Goal: Task Accomplishment & Management: Manage account settings

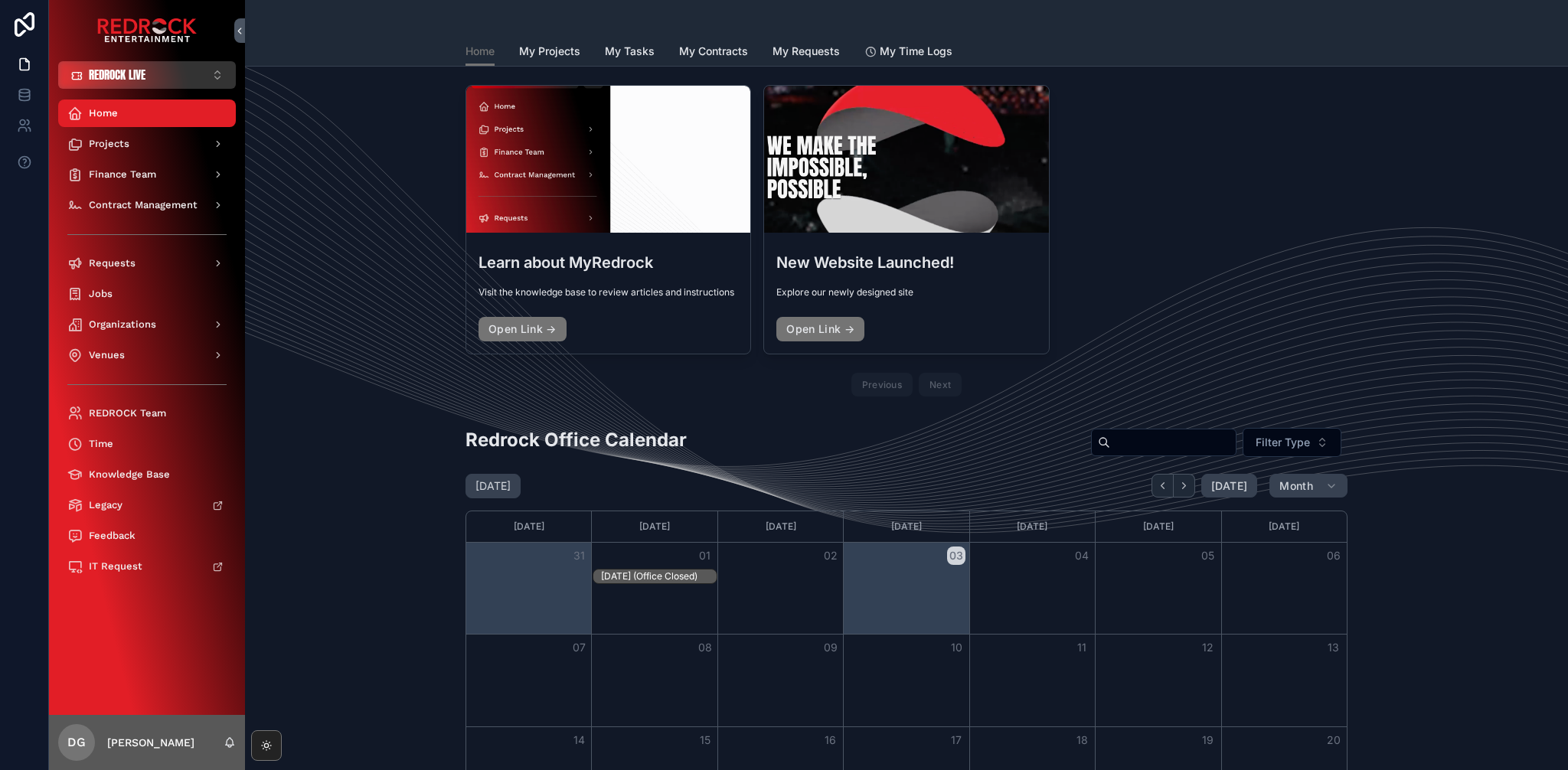
click at [161, 79] on button "REDROCK LIVE Alt 1" at bounding box center [147, 75] width 177 height 28
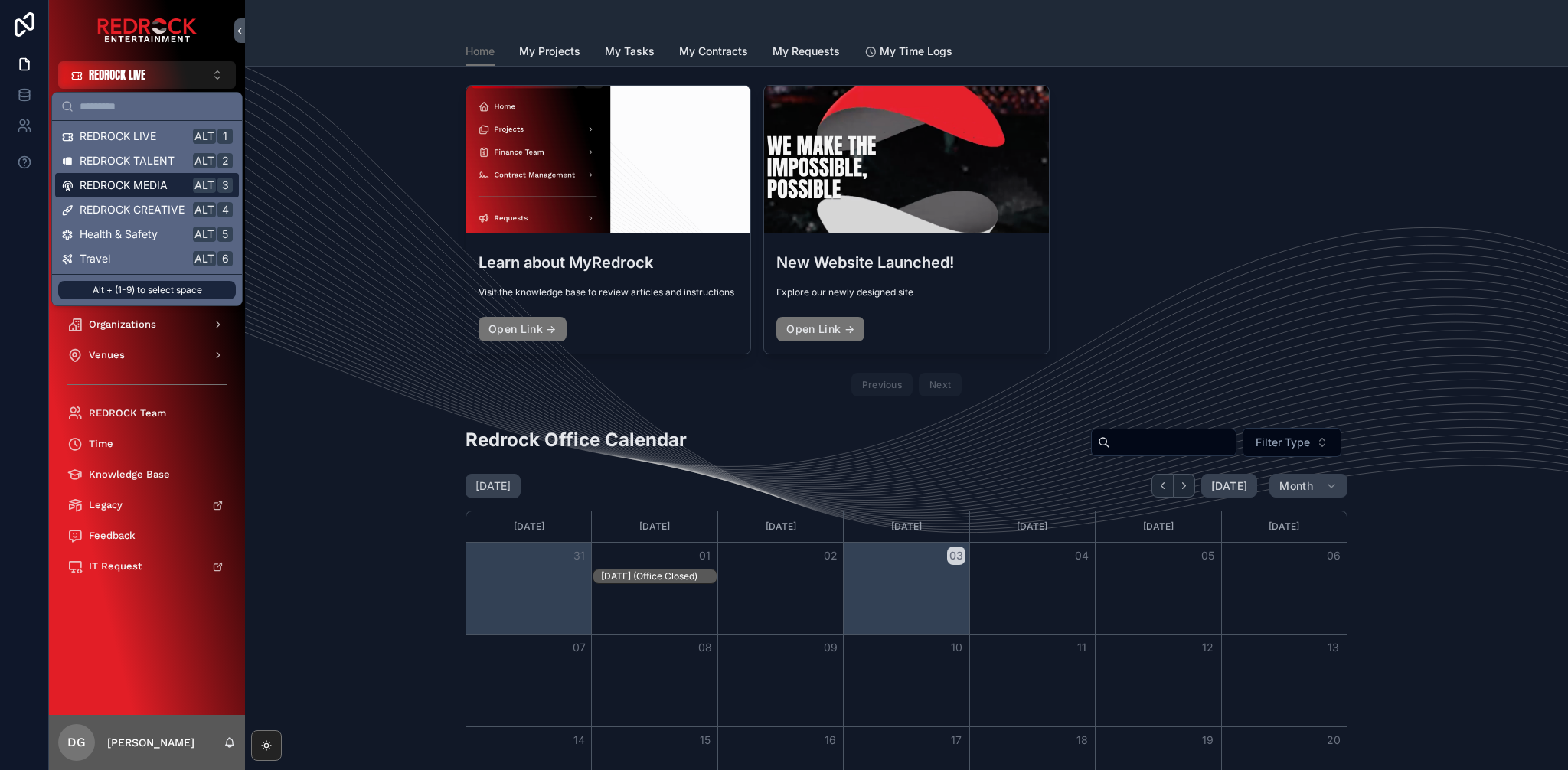
drag, startPoint x: 141, startPoint y: 188, endPoint x: 3, endPoint y: 220, distance: 141.7
click at [141, 188] on span "REDROCK MEDIA" at bounding box center [123, 185] width 88 height 16
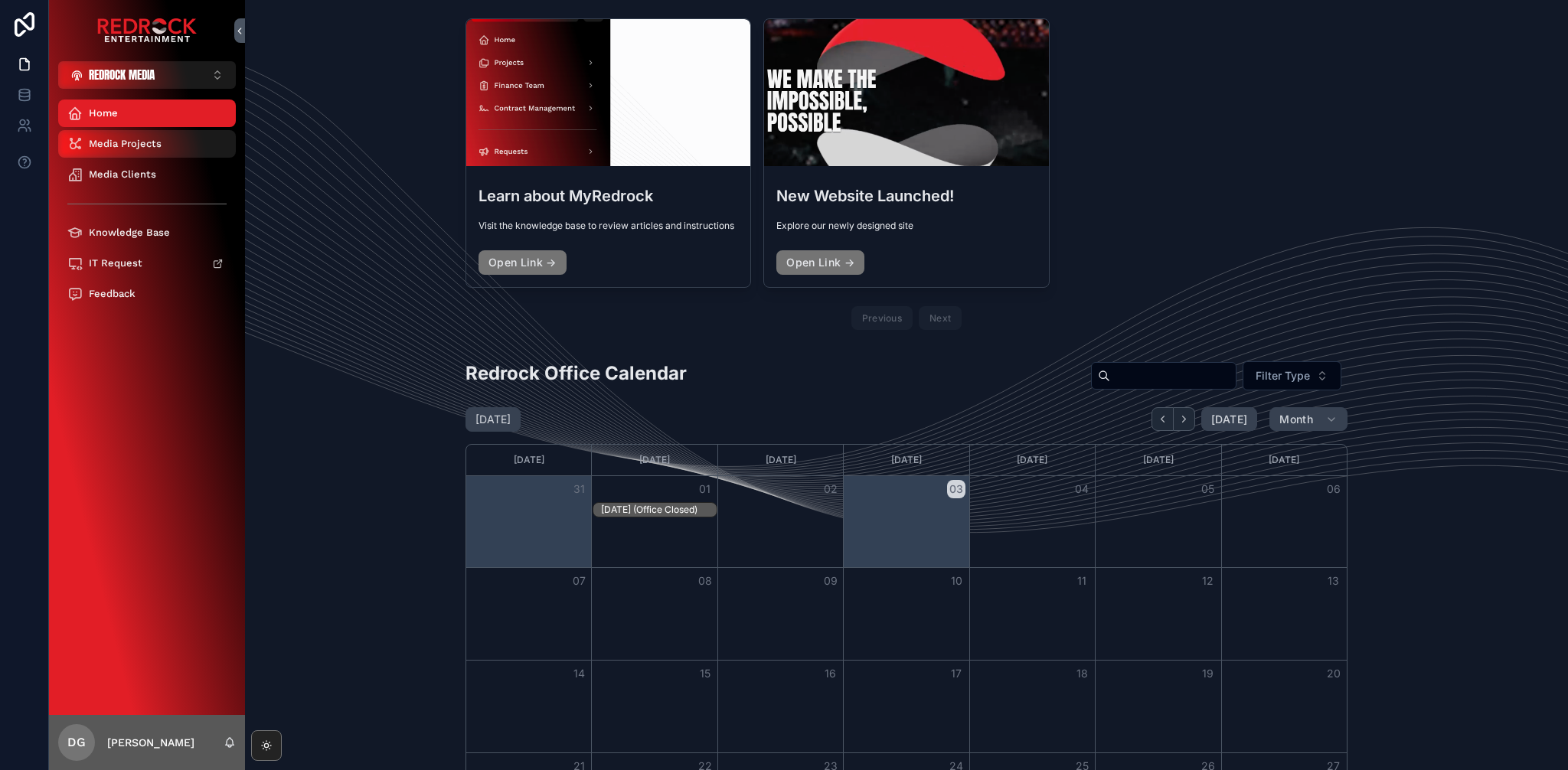
click at [135, 146] on span "Media Projects" at bounding box center [125, 144] width 72 height 12
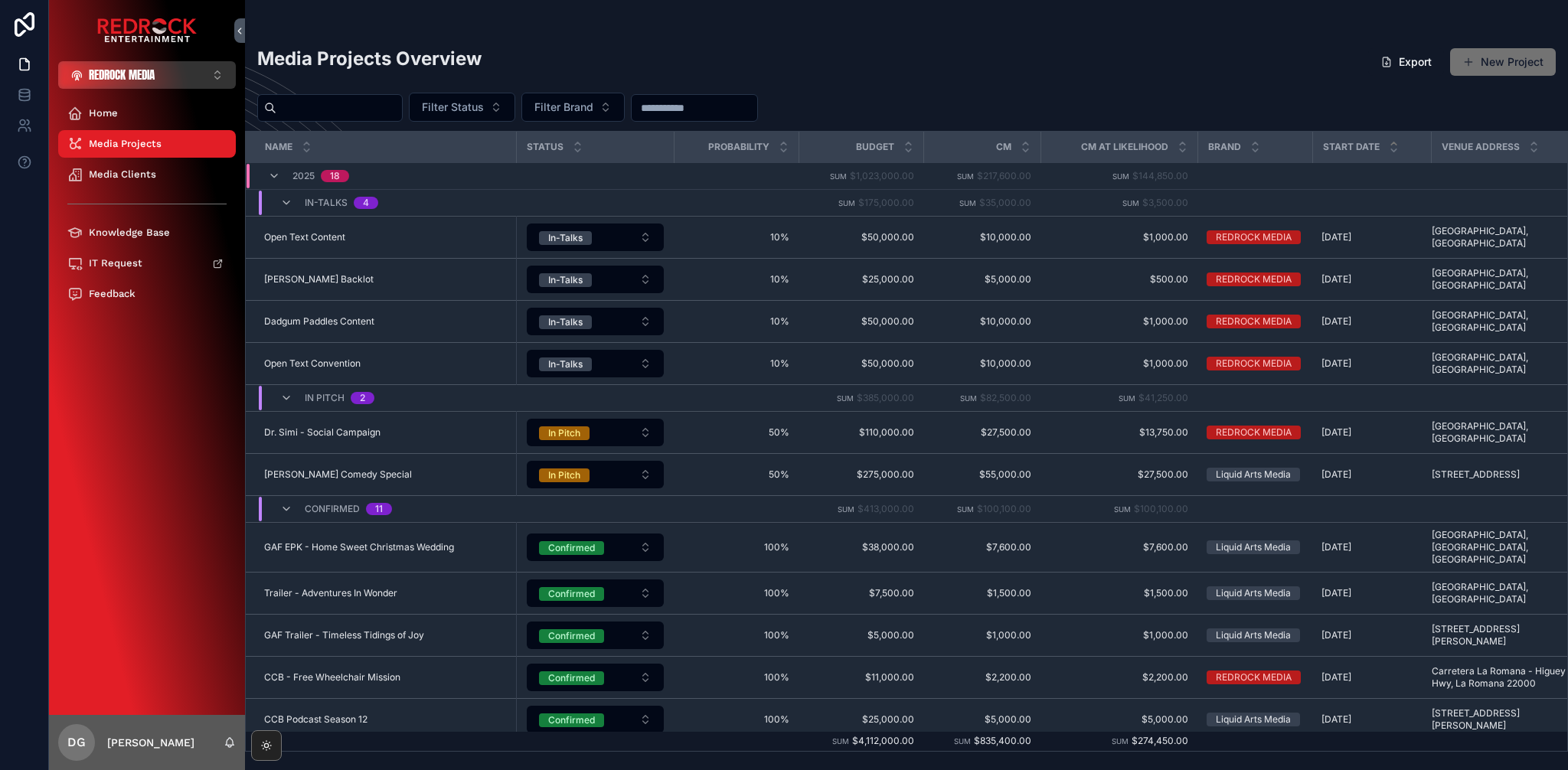
click at [134, 77] on span "REDROCK MEDIA" at bounding box center [121, 75] width 65 height 16
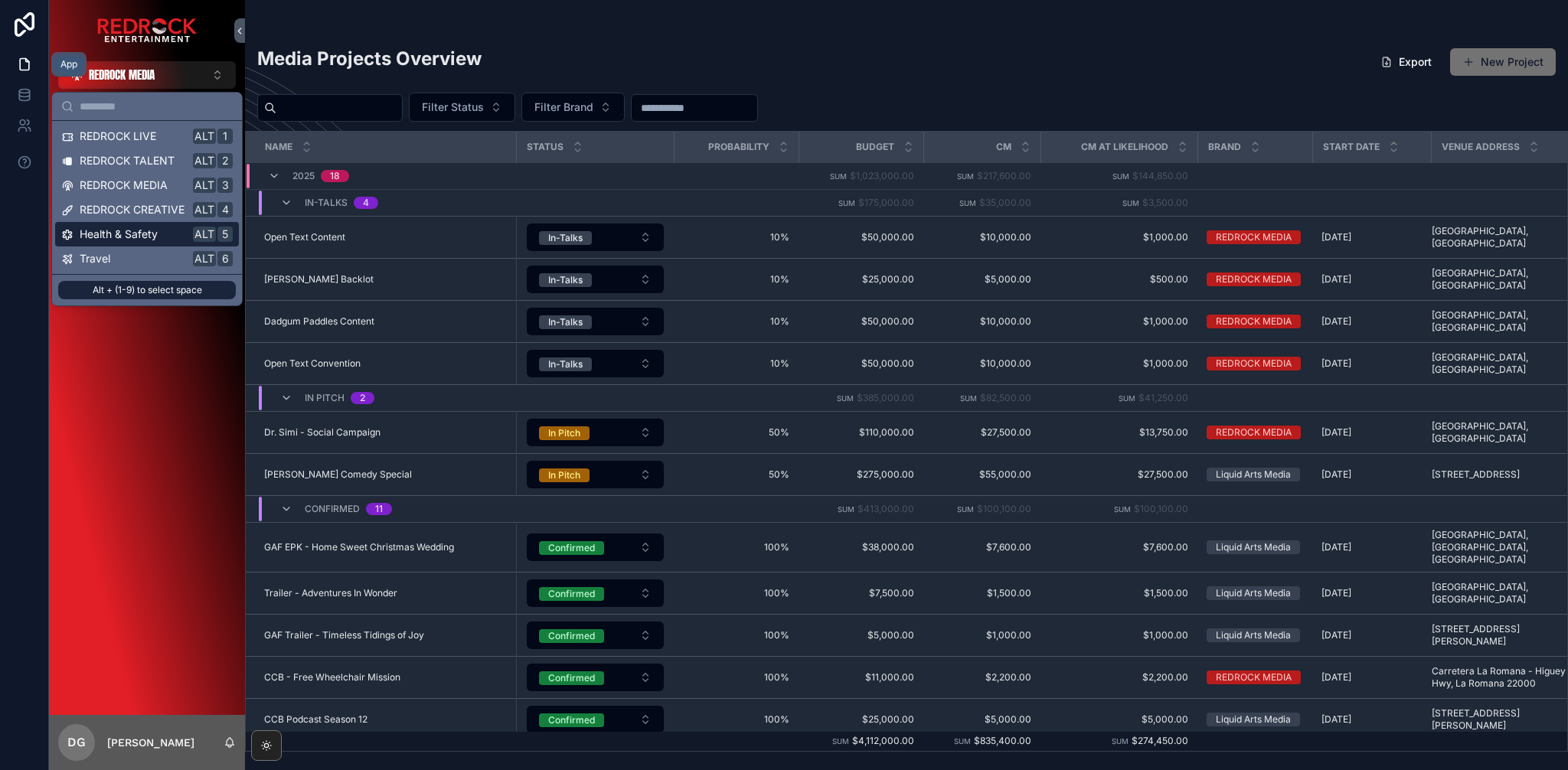
click at [26, 68] on icon at bounding box center [25, 65] width 16 height 16
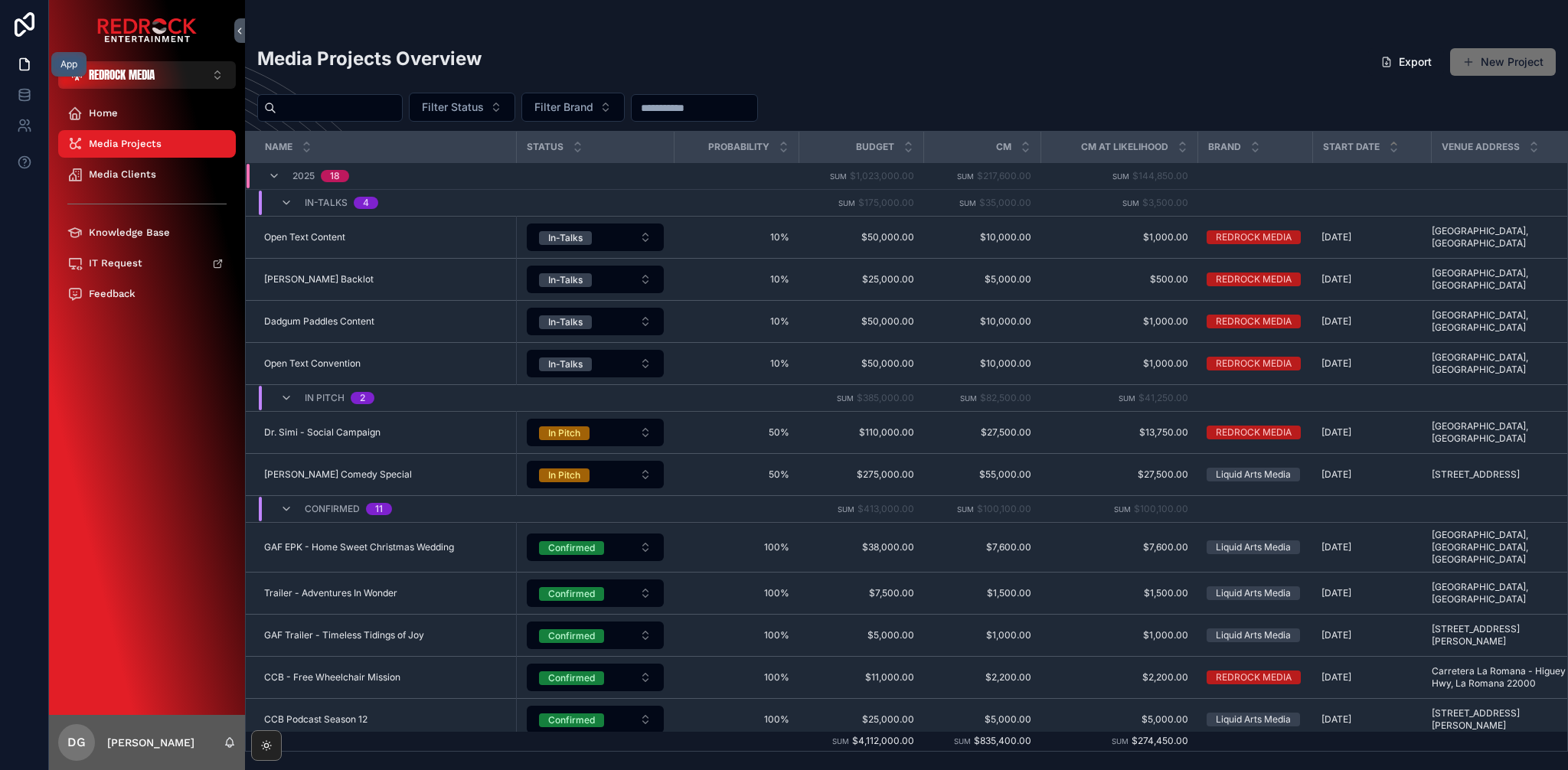
click at [24, 62] on icon at bounding box center [25, 65] width 16 height 16
click at [24, 12] on icon at bounding box center [25, 24] width 31 height 24
click at [163, 739] on p "[PERSON_NAME]" at bounding box center [150, 742] width 87 height 16
click at [173, 347] on div "Home Media Projects Media Clients Knowledge Base IT Request Feedback" at bounding box center [146, 401] width 196 height 626
click at [1414, 65] on button "Export" at bounding box center [1406, 62] width 76 height 28
